Goal: Go to known website: Access a specific website the user already knows

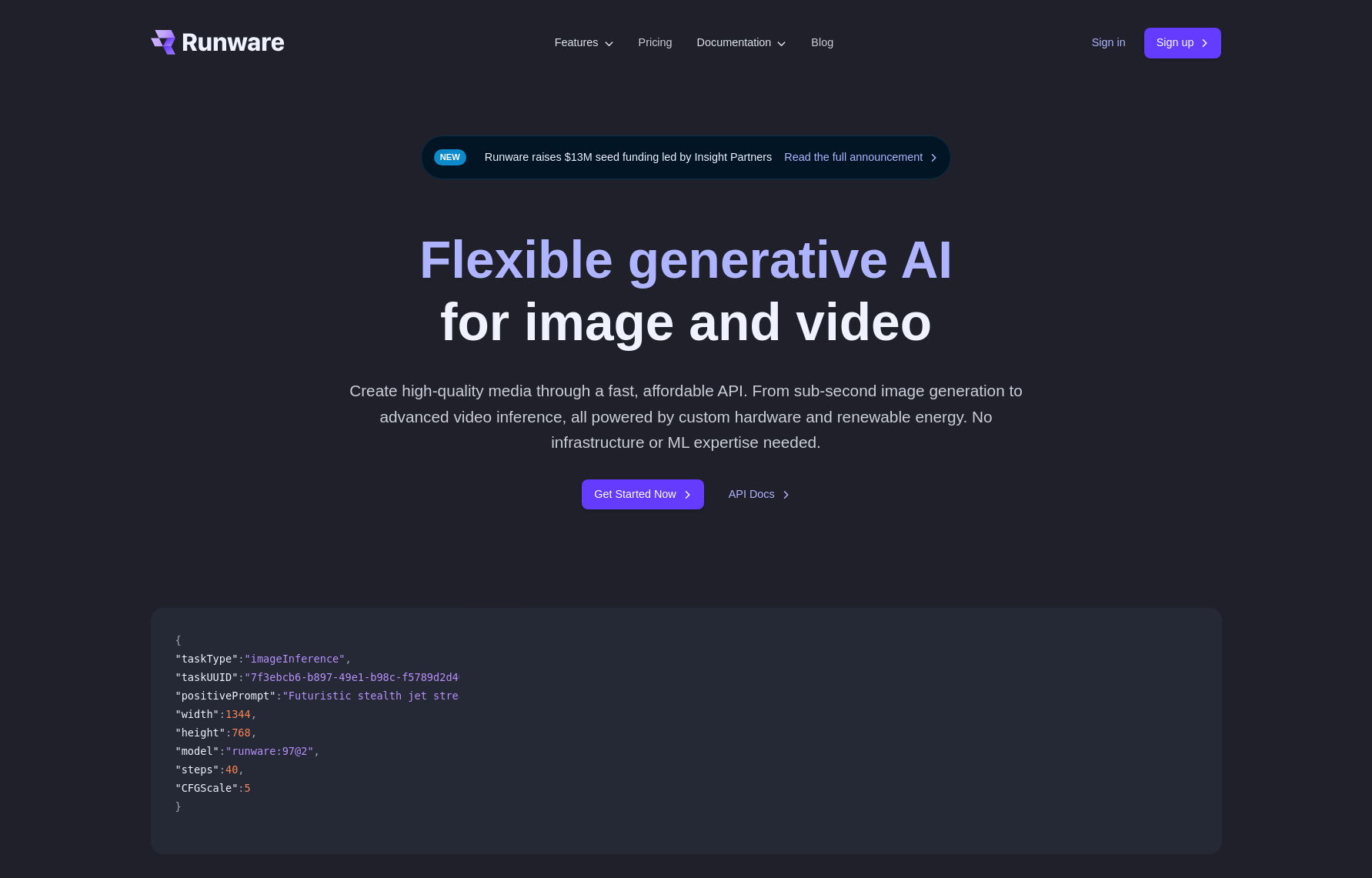
click at [1091, 47] on link "Sign in" at bounding box center [1108, 43] width 34 height 18
